Goal: Browse casually: Explore the website without a specific task or goal

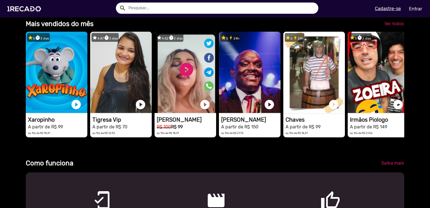
scroll to position [0, 1278]
drag, startPoint x: 361, startPoint y: 100, endPoint x: 194, endPoint y: 167, distance: 179.7
click at [194, 167] on div "Como funciona" at bounding box center [167, 163] width 290 height 8
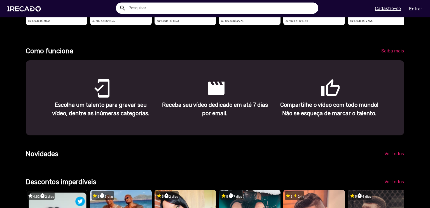
scroll to position [392, 0]
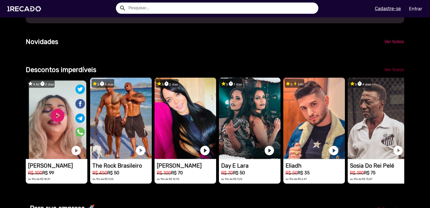
click at [390, 72] on span "Ver todos" at bounding box center [395, 69] width 20 height 5
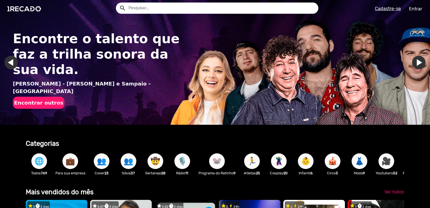
scroll to position [84, 0]
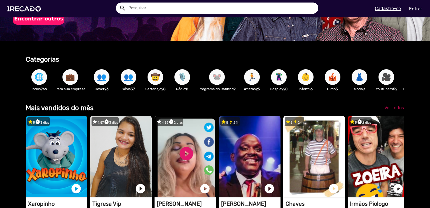
click at [385, 110] on span "Ver todos" at bounding box center [395, 107] width 20 height 5
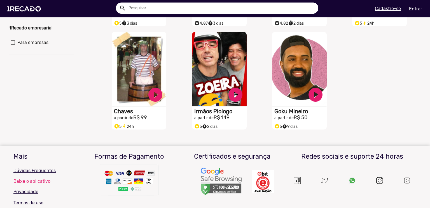
scroll to position [90, 0]
